Goal: Information Seeking & Learning: Find specific fact

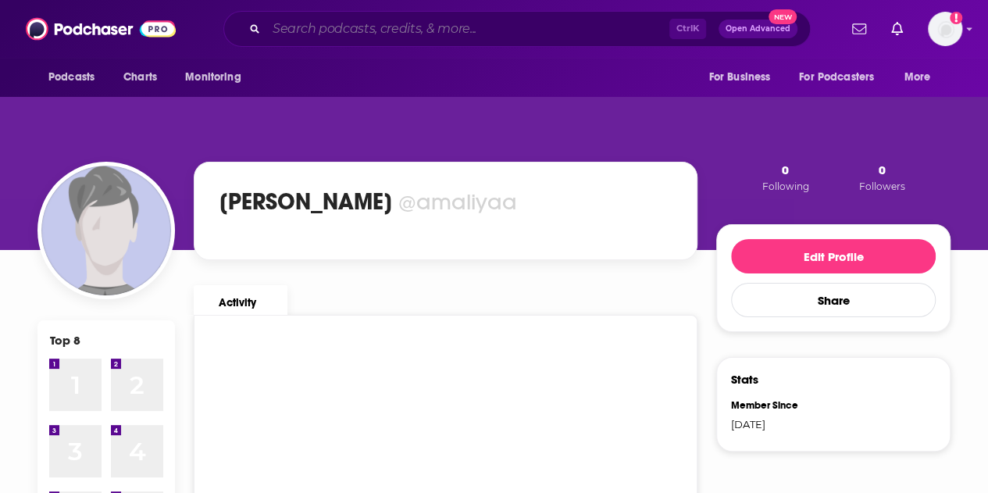
click at [353, 34] on input "Search podcasts, credits, & more..." at bounding box center [467, 28] width 403 height 25
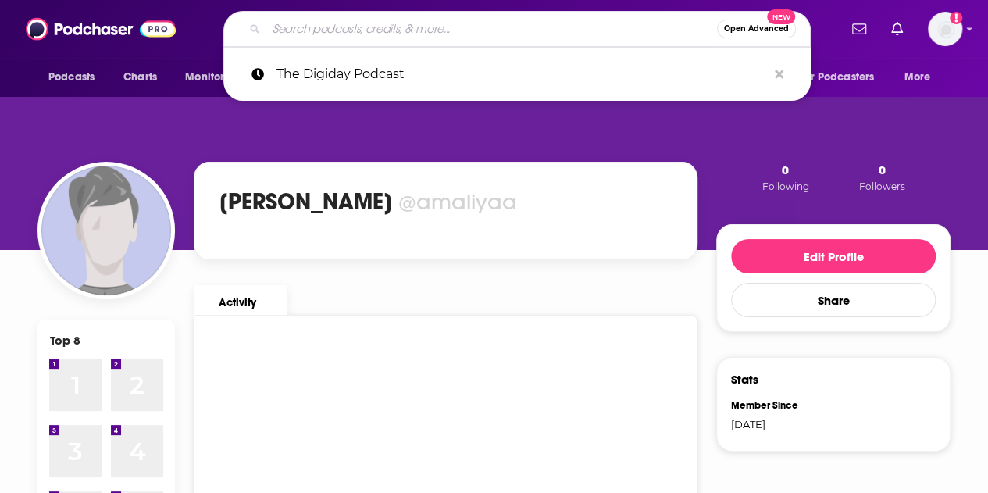
paste input "AI'ified: Exploring the Future of Innovation, One Tool at a Time"
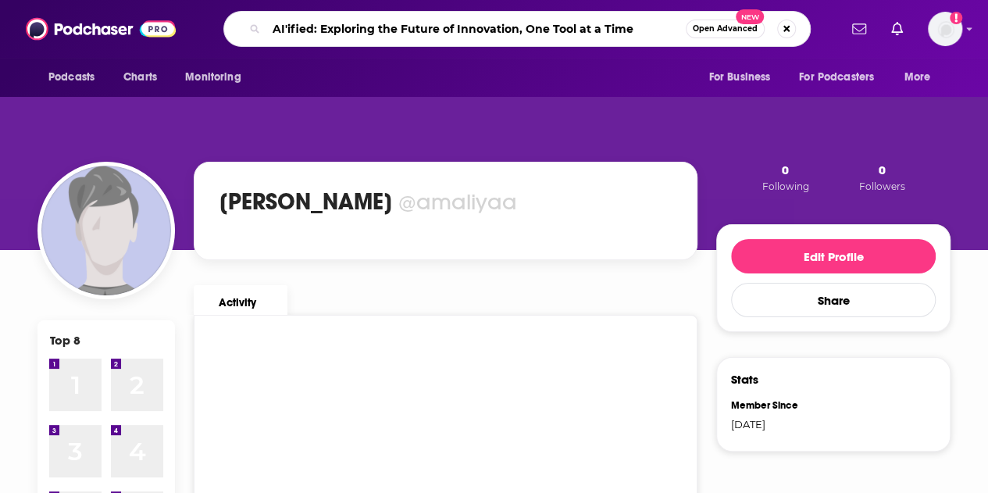
type input "AI'ified: Exploring the Future of Innovation, One Tool at a Time"
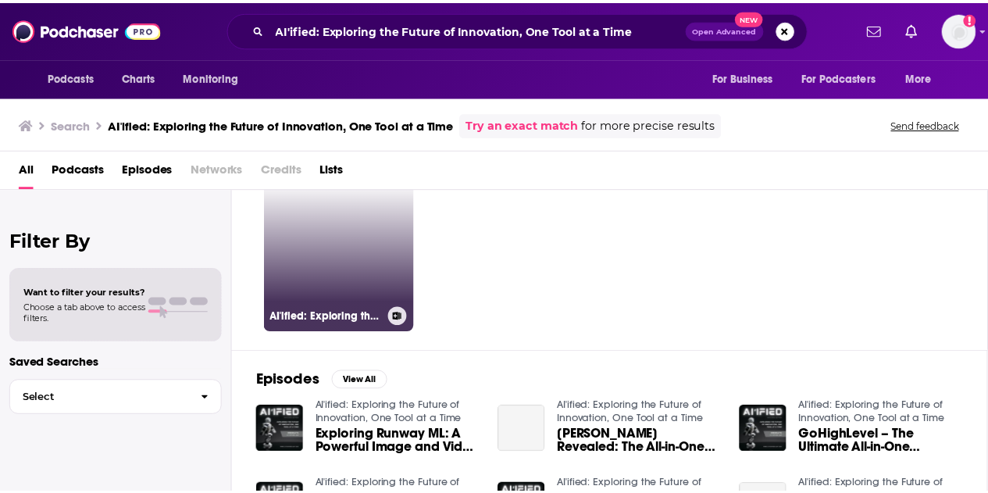
scroll to position [78, 0]
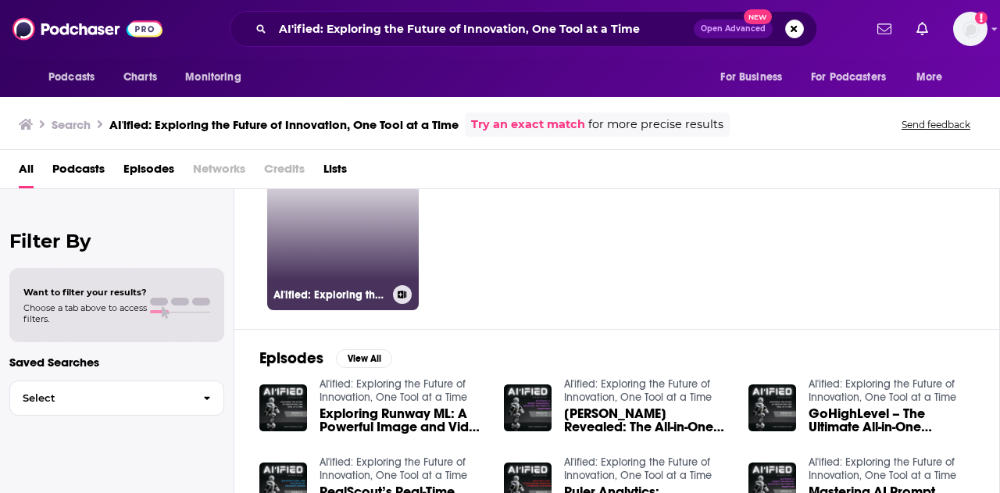
click at [348, 256] on link "AI'ified: Exploring the Future of Innovation, One Tool at a Time" at bounding box center [343, 235] width 152 height 152
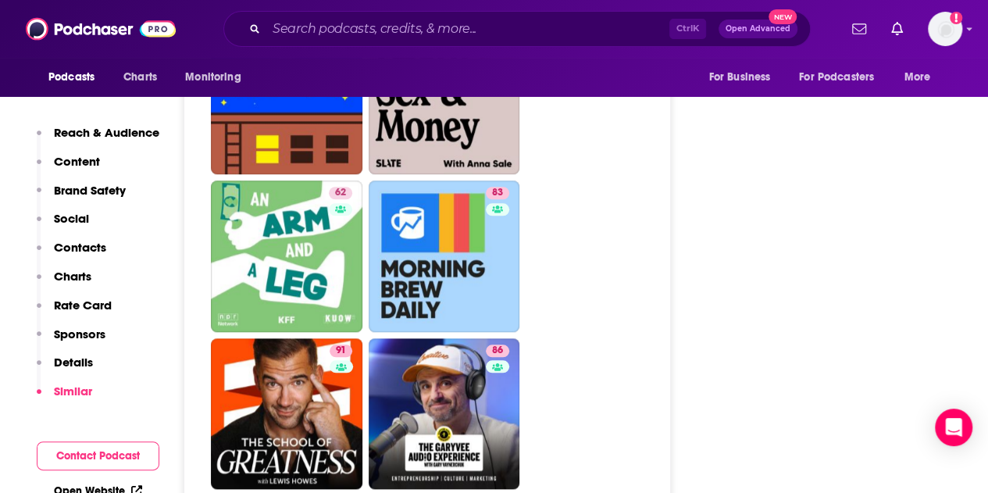
scroll to position [3280, 0]
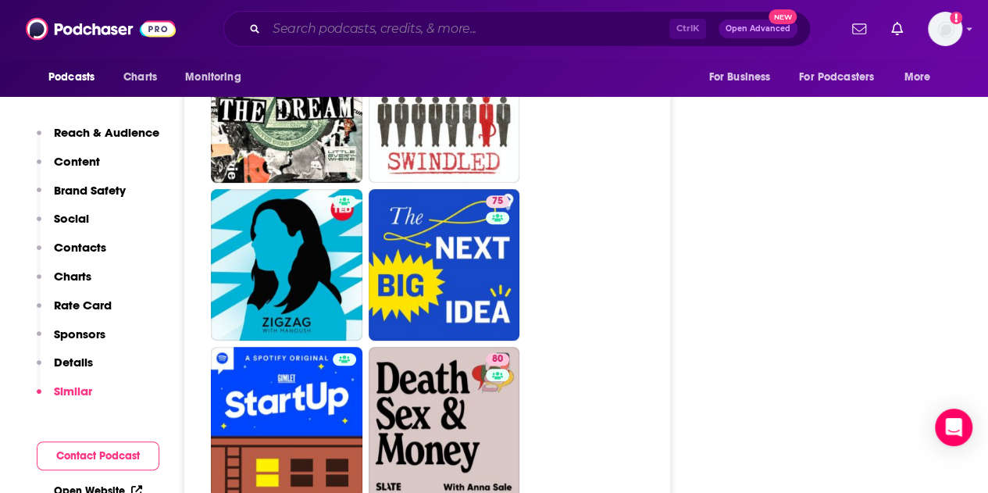
click at [356, 32] on input "Search podcasts, credits, & more..." at bounding box center [467, 28] width 403 height 25
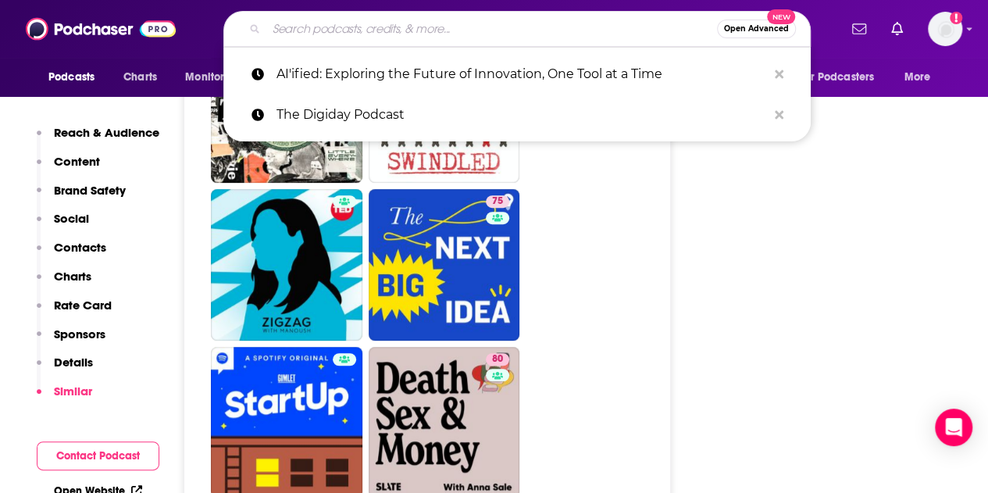
click at [348, 26] on input "Search podcasts, credits, & more..." at bounding box center [491, 28] width 451 height 25
paste input "[URL][DOMAIN_NAME]"
type input "[URL][DOMAIN_NAME]"
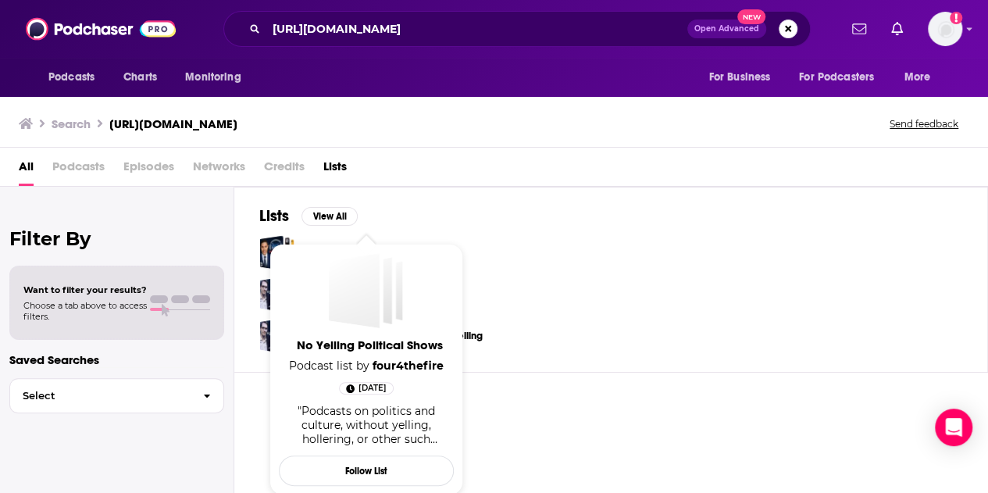
click at [355, 294] on div "No Yelling Political Shows" at bounding box center [354, 290] width 51 height 75
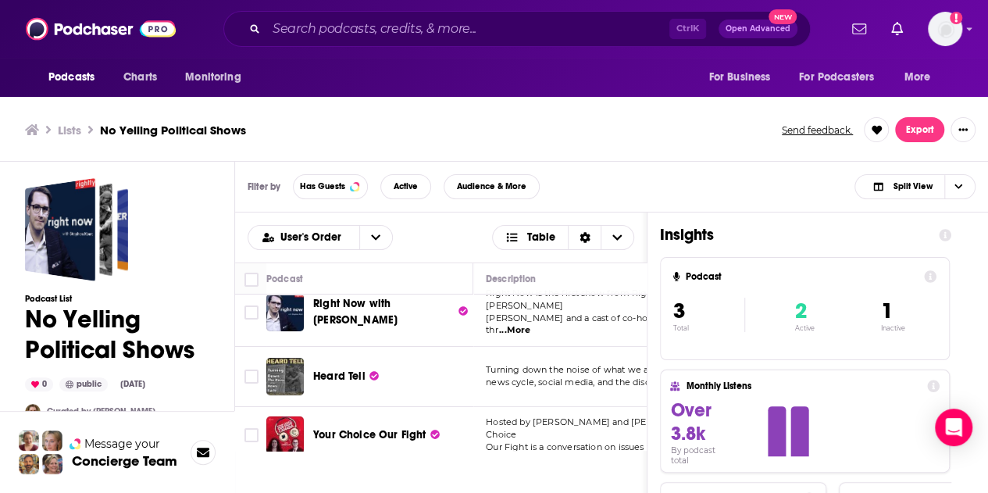
scroll to position [31, 0]
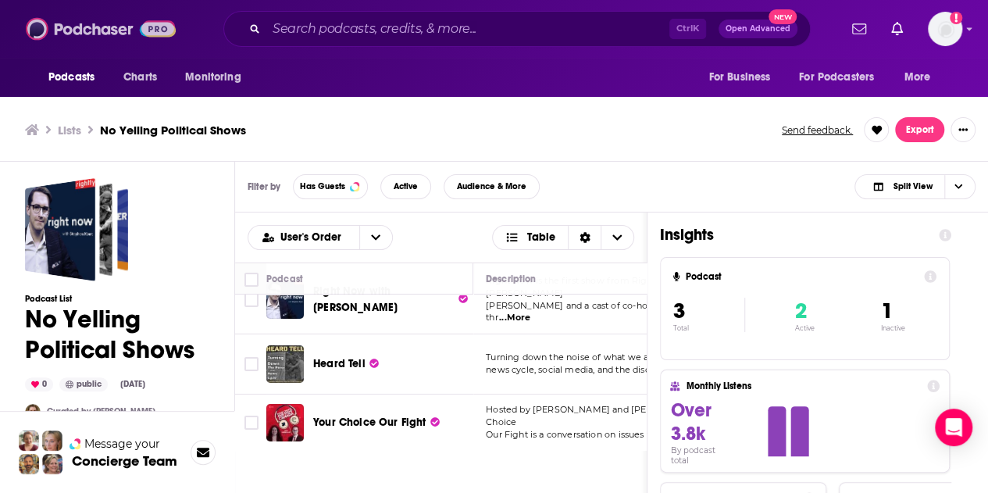
click at [89, 33] on img at bounding box center [101, 29] width 150 height 30
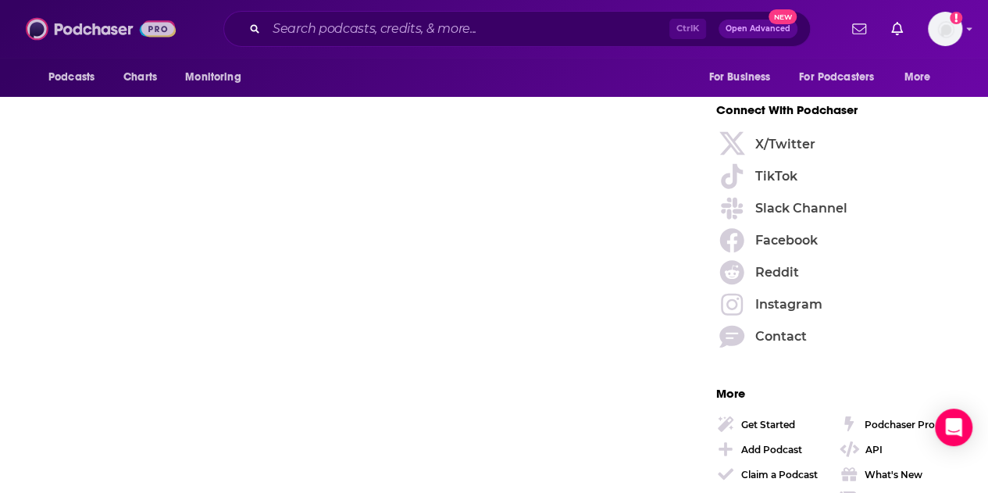
scroll to position [2421, 0]
